Goal: Task Accomplishment & Management: Manage account settings

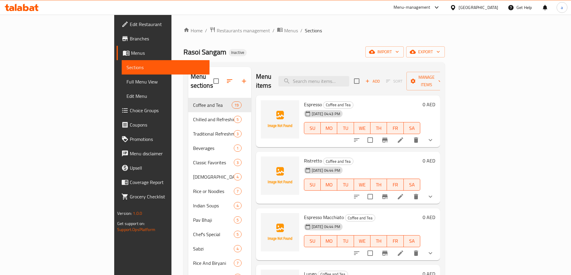
click at [234, 56] on div "Rasoi Sangam Inactive import export" at bounding box center [313, 51] width 261 height 11
click at [445, 57] on div "Rasoi Sangam Inactive import export" at bounding box center [313, 51] width 261 height 11
click at [375, 53] on icon "button" at bounding box center [372, 52] width 6 height 4
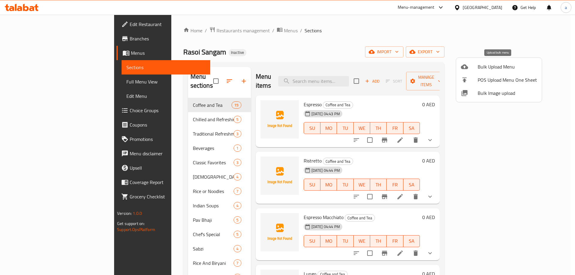
click at [480, 64] on span "Bulk Upload Menu" at bounding box center [507, 66] width 59 height 7
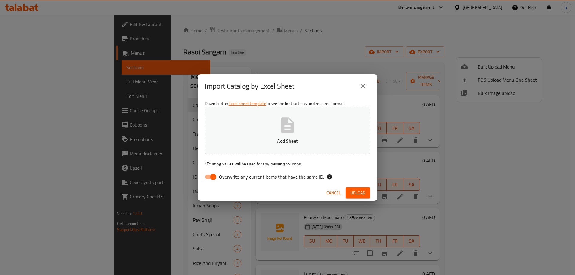
click at [331, 123] on button "Add Sheet" at bounding box center [287, 130] width 165 height 47
click at [210, 178] on input "Overwrite any current items that have the same ID." at bounding box center [213, 176] width 34 height 11
checkbox input "false"
click at [349, 193] on button "Upload" at bounding box center [358, 193] width 25 height 11
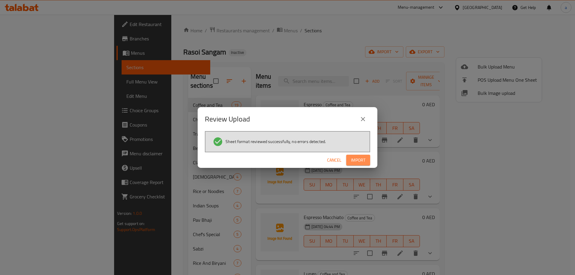
click at [355, 165] on button "Import" at bounding box center [358, 160] width 24 height 11
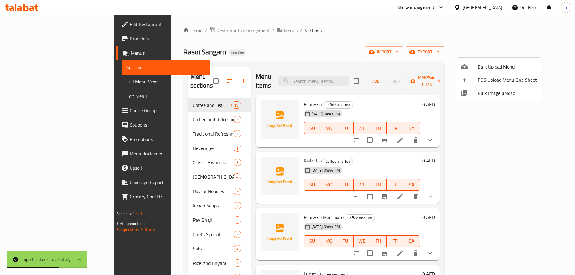
click at [31, 81] on div at bounding box center [287, 137] width 575 height 275
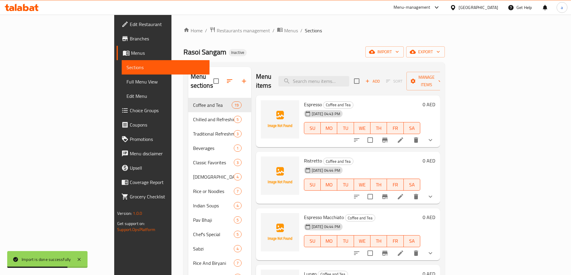
click at [126, 81] on span "Full Menu View" at bounding box center [165, 81] width 78 height 7
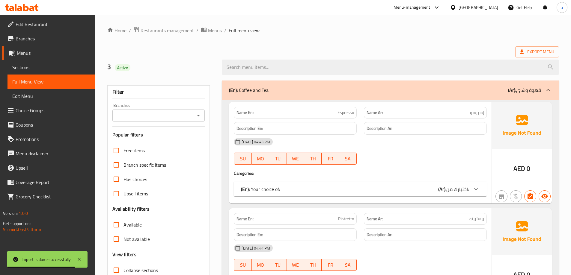
scroll to position [30, 0]
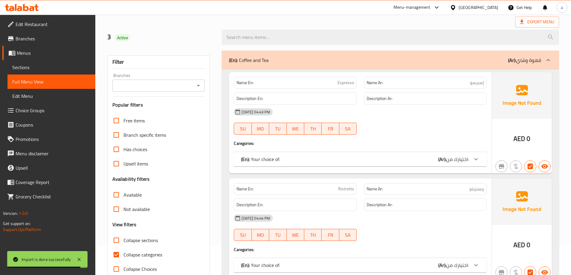
click at [150, 257] on span "Collapse categories" at bounding box center [142, 254] width 39 height 7
click at [123, 257] on input "Collapse categories" at bounding box center [116, 255] width 14 height 14
checkbox input "false"
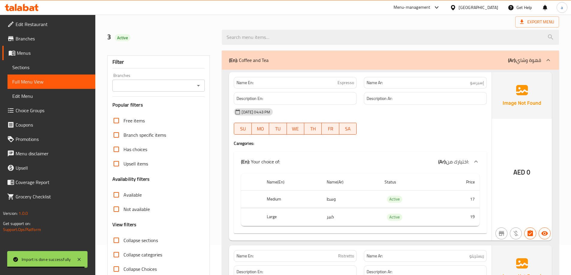
click at [146, 242] on span "Collapse sections" at bounding box center [140, 240] width 34 height 7
click at [123, 242] on input "Collapse sections" at bounding box center [116, 240] width 14 height 14
checkbox input "true"
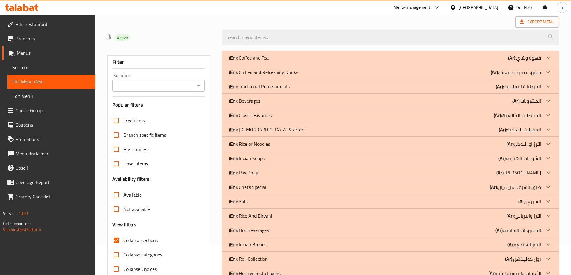
drag, startPoint x: 242, startPoint y: 21, endPoint x: 239, endPoint y: 23, distance: 3.9
click at [242, 21] on div "Export Menu" at bounding box center [333, 21] width 452 height 11
click at [190, 31] on div "3 Active" at bounding box center [161, 37] width 115 height 27
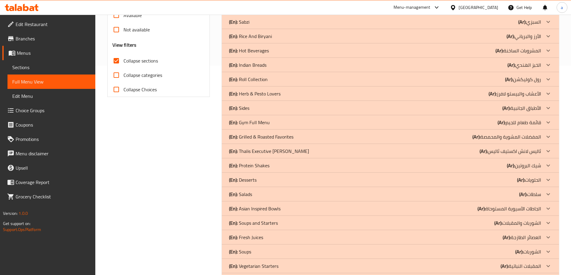
scroll to position [321, 0]
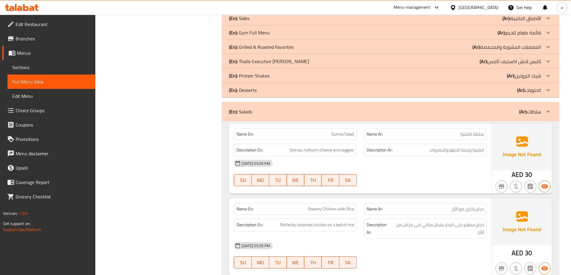
scroll to position [291, 0]
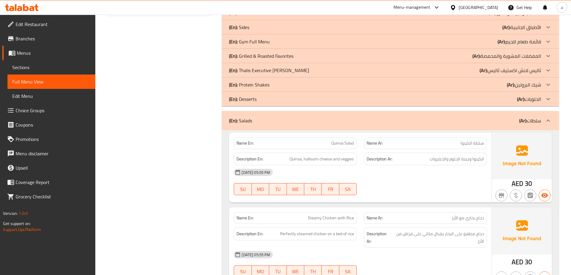
click at [247, 120] on p "(En): Salads" at bounding box center [240, 120] width 23 height 7
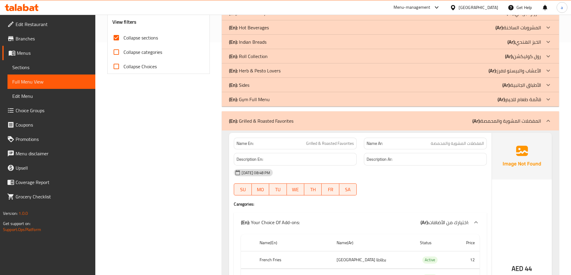
scroll to position [231, 0]
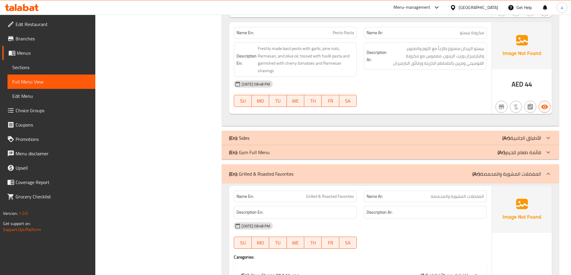
scroll to position [381, 0]
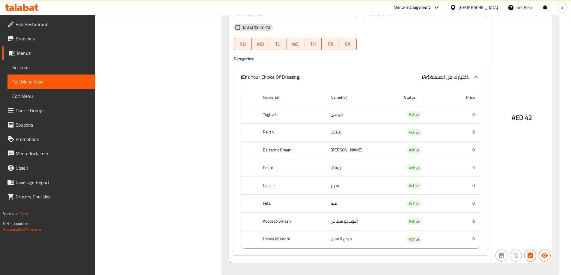
scroll to position [4322, 0]
